Goal: Task Accomplishment & Management: Manage account settings

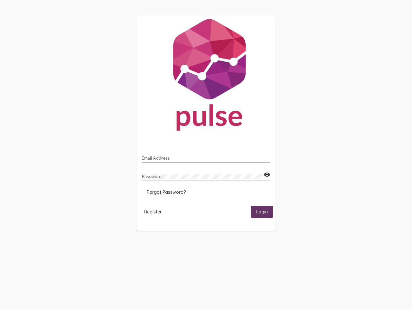
click at [206, 156] on input "Email Address" at bounding box center [206, 158] width 129 height 5
click at [267, 175] on mat-icon "visibility" at bounding box center [267, 175] width 7 height 8
click at [166, 192] on span "Forgot Password?" at bounding box center [166, 192] width 39 height 6
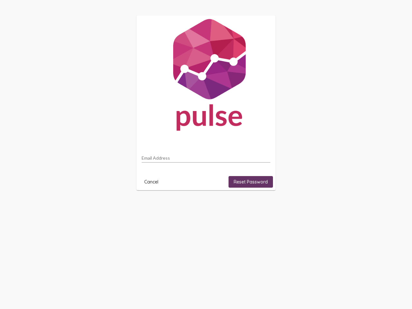
click at [153, 206] on html "Email Address Cancel Reset Password" at bounding box center [206, 103] width 412 height 206
click at [262, 206] on html "Email Address Cancel Reset Password" at bounding box center [206, 103] width 412 height 206
